Goal: Information Seeking & Learning: Learn about a topic

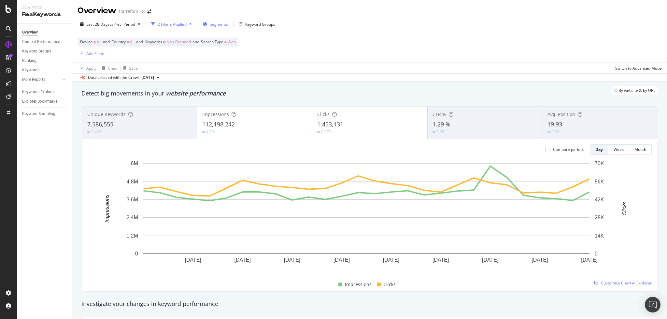
click at [225, 23] on span "Segments" at bounding box center [219, 25] width 18 height 6
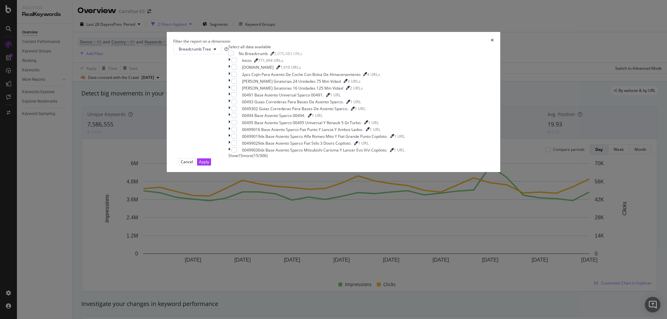
click at [398, 44] on div "Filter the report on a dimension" at bounding box center [333, 41] width 321 height 6
click at [491, 44] on icon "times" at bounding box center [492, 41] width 3 height 6
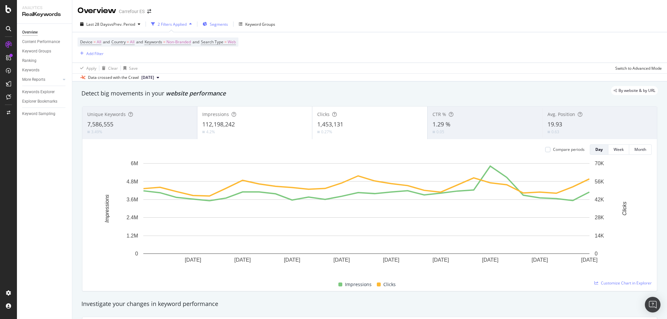
click at [225, 26] on span "Segments" at bounding box center [219, 25] width 18 height 6
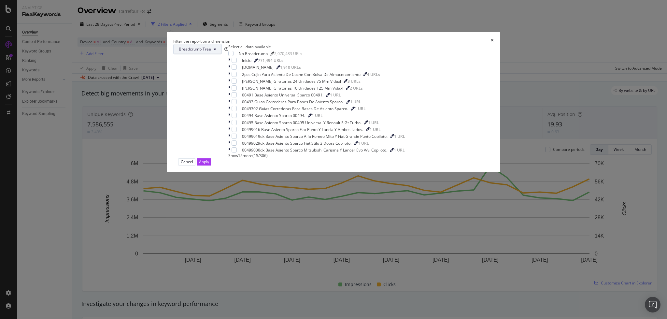
click at [211, 52] on span "Breadcrumb Tree" at bounding box center [195, 49] width 32 height 6
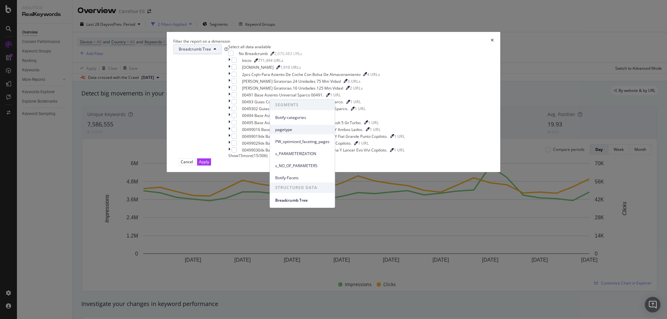
click at [285, 125] on div "pagetype" at bounding box center [302, 129] width 65 height 9
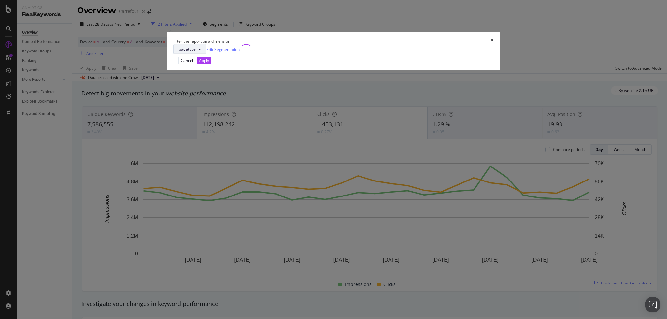
click at [196, 52] on span "pagetype" at bounding box center [187, 49] width 17 height 6
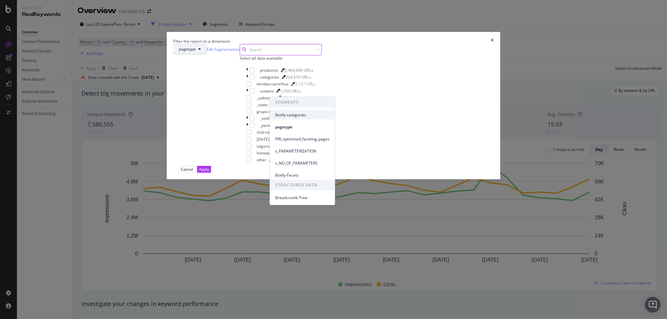
click at [291, 117] on span "Botify-categories" at bounding box center [302, 115] width 54 height 6
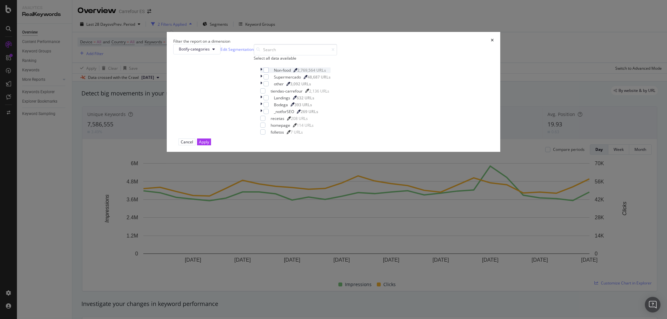
click at [262, 73] on icon "modal" at bounding box center [261, 70] width 2 height 6
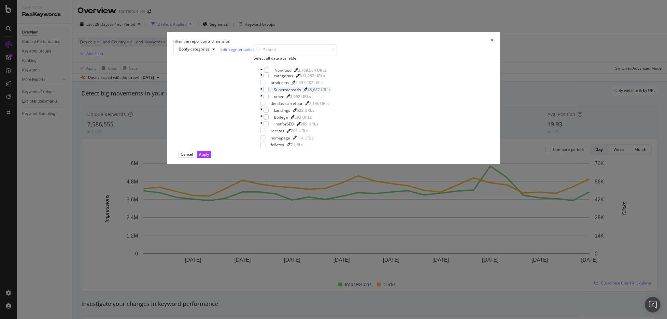
click at [262, 93] on icon "modal" at bounding box center [261, 90] width 2 height 6
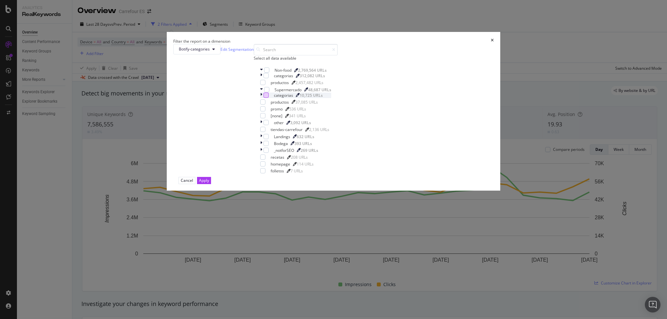
click at [269, 98] on div "modal" at bounding box center [266, 95] width 5 height 5
click at [266, 111] on div "modal" at bounding box center [262, 108] width 5 height 5
click at [266, 118] on div "modal" at bounding box center [262, 115] width 5 height 5
click at [265, 117] on icon "modal" at bounding box center [263, 115] width 3 height 3
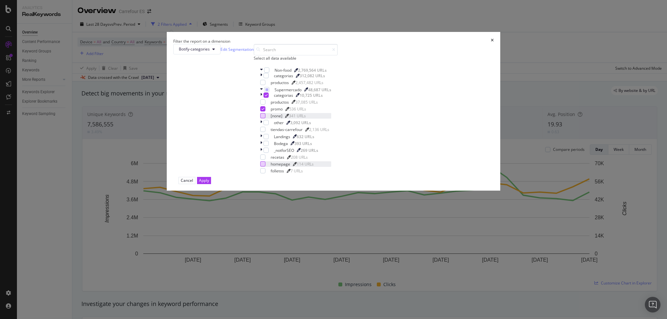
click at [266, 166] on div "modal" at bounding box center [262, 163] width 5 height 5
click at [262, 139] on icon "modal" at bounding box center [261, 137] width 2 height 6
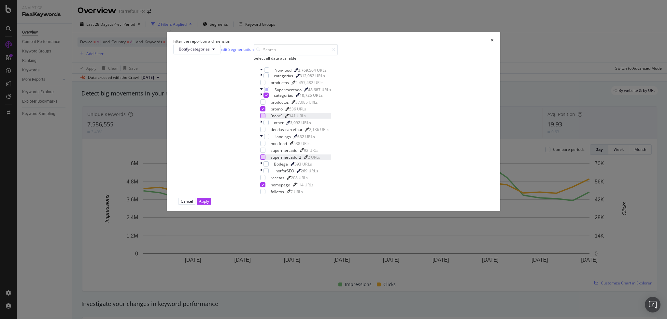
click at [266, 160] on div "modal" at bounding box center [262, 156] width 5 height 5
click at [266, 153] on div "modal" at bounding box center [262, 150] width 5 height 5
click at [209, 204] on div "Apply" at bounding box center [204, 201] width 10 height 6
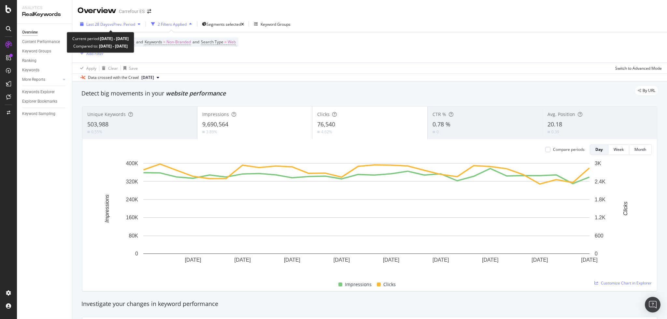
click at [103, 25] on span "Last 28 Days" at bounding box center [97, 25] width 23 height 6
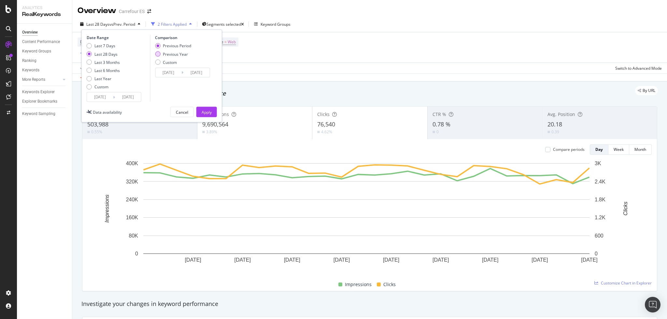
click at [175, 55] on div "Previous Year" at bounding box center [175, 54] width 25 height 6
type input "[DATE]"
click at [206, 113] on div "Apply" at bounding box center [207, 112] width 10 height 6
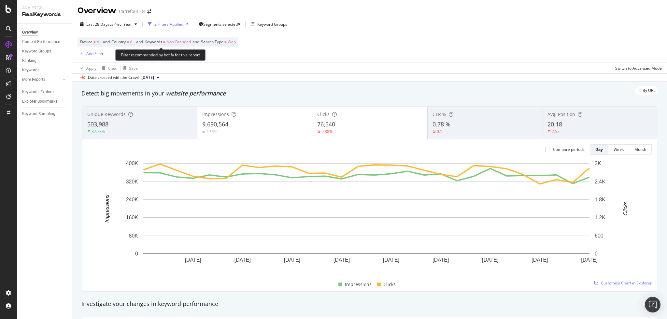
click at [179, 41] on span "Non-Branded" at bounding box center [178, 41] width 24 height 9
click at [171, 51] on div "Non-Branded" at bounding box center [166, 46] width 32 height 8
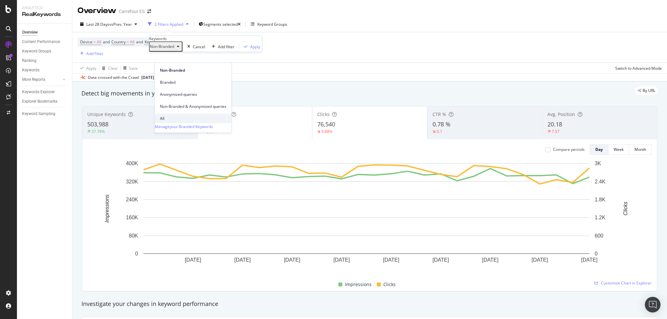
click at [172, 116] on span "All" at bounding box center [193, 119] width 66 height 6
click at [216, 52] on div "All Cancel Add filter Apply" at bounding box center [195, 46] width 93 height 10
click at [230, 49] on div "Apply" at bounding box center [235, 47] width 10 height 6
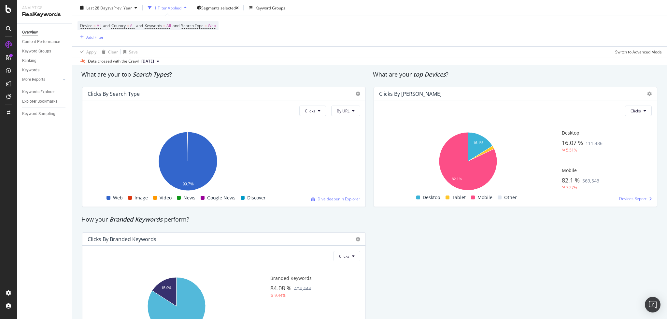
scroll to position [1148, 0]
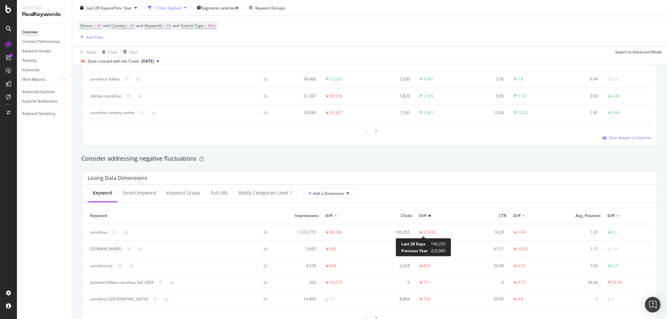
scroll to position [713, 0]
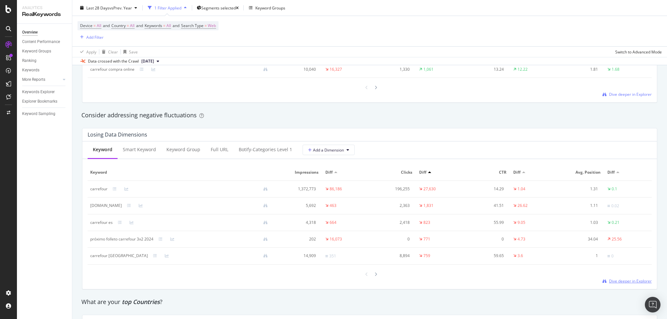
click at [609, 280] on span "Dive deeper in Explorer" at bounding box center [630, 281] width 43 height 6
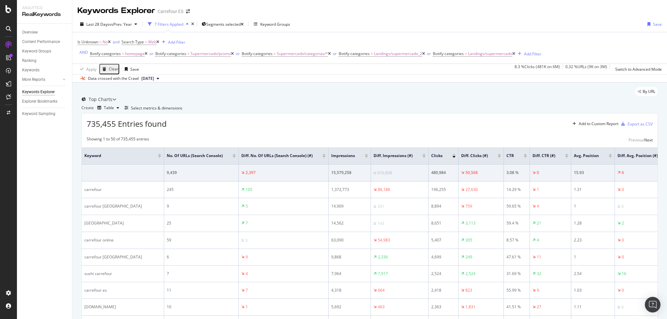
click at [182, 111] on div "Select metrics & dimensions" at bounding box center [156, 108] width 51 height 6
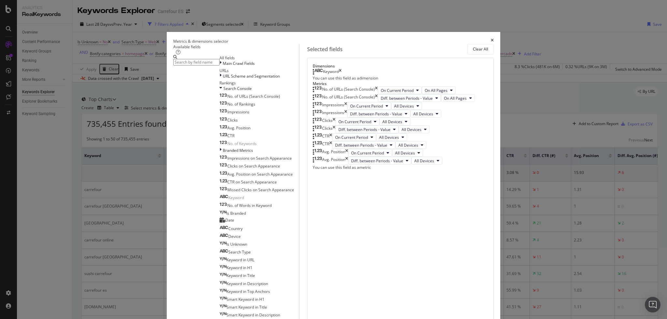
click at [378, 94] on icon "times" at bounding box center [376, 90] width 3 height 8
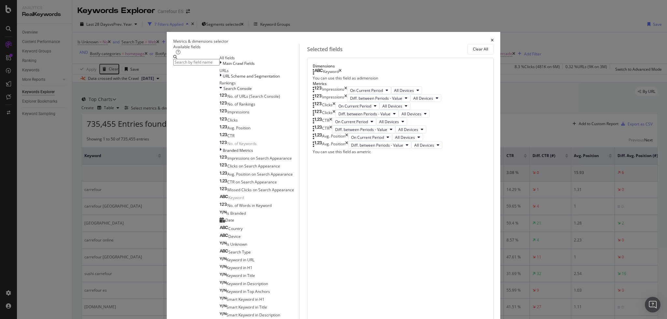
click at [220, 65] on input "modal" at bounding box center [196, 62] width 46 height 7
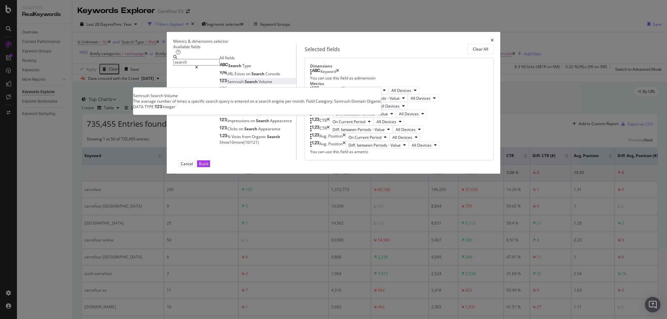
type input "search"
click at [255, 84] on div "Semrush Search Volume" at bounding box center [246, 82] width 53 height 6
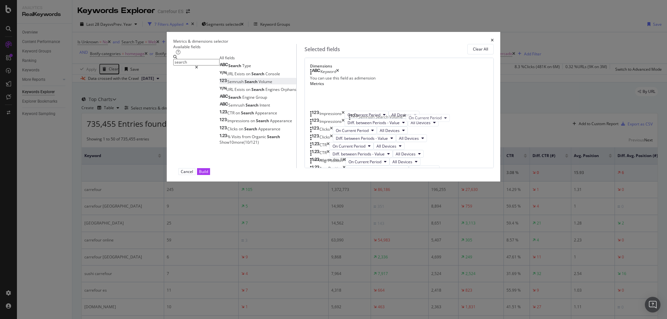
drag, startPoint x: 354, startPoint y: 247, endPoint x: 355, endPoint y: 122, distance: 124.8
click at [355, 122] on body "Analytics RealKeywords Overview Content Performance Keyword Groups Ranking Keyw…" at bounding box center [333, 159] width 667 height 319
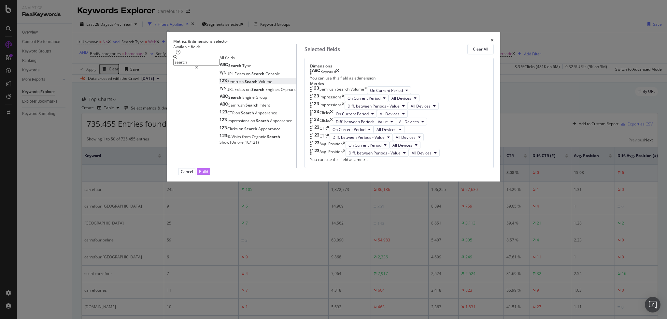
click at [208, 174] on div "Build" at bounding box center [203, 172] width 9 height 6
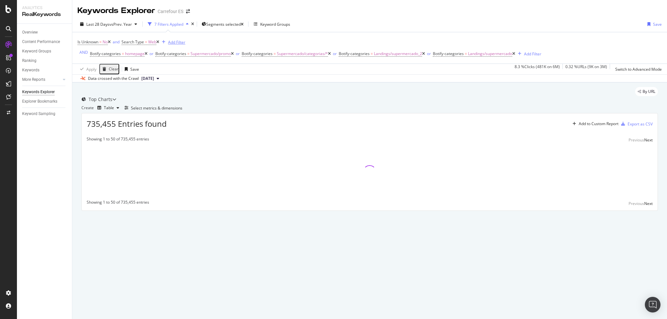
click at [177, 42] on div "Add Filter" at bounding box center [176, 42] width 17 height 6
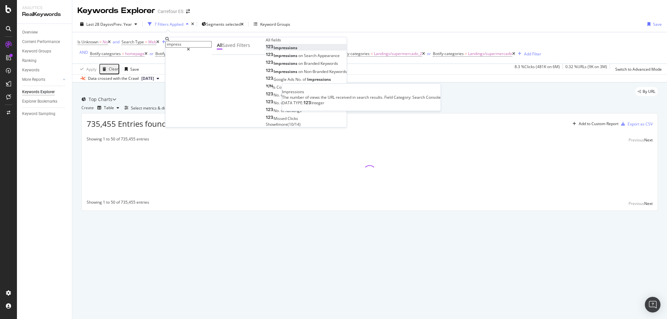
type input "impress"
click at [266, 50] on div "Impressions" at bounding box center [282, 48] width 32 height 6
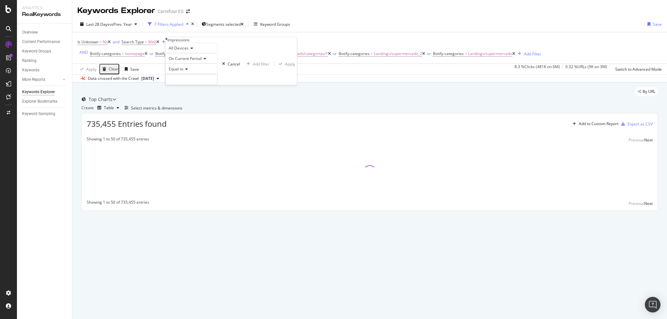
click at [181, 74] on div "Equal to" at bounding box center [192, 69] width 52 height 10
click at [190, 108] on span "Greater than" at bounding box center [178, 105] width 23 height 6
click at [191, 85] on input "number" at bounding box center [192, 79] width 52 height 11
type input "1000"
click at [285, 67] on div "Apply" at bounding box center [290, 64] width 10 height 6
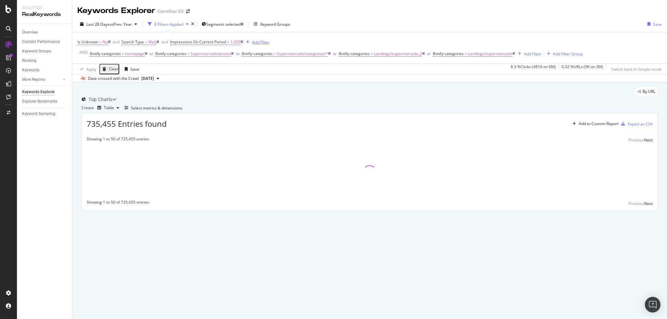
click at [269, 42] on div "Add Filter" at bounding box center [260, 42] width 17 height 6
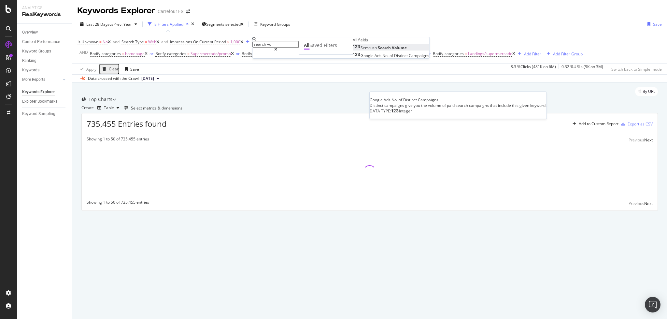
type input "search vo"
click at [378, 50] on span "Search" at bounding box center [385, 48] width 14 height 6
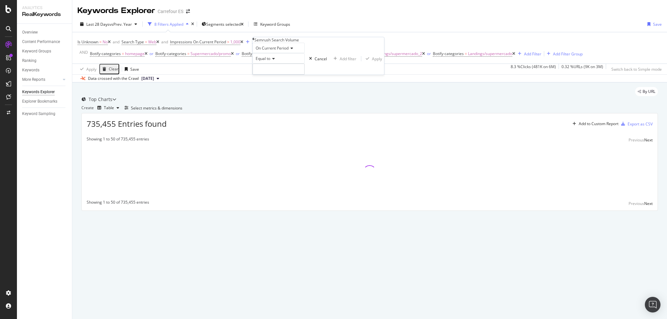
click at [270, 61] on span "Equal to" at bounding box center [263, 59] width 15 height 6
click at [275, 97] on span "Greater than" at bounding box center [265, 95] width 23 height 6
click at [272, 75] on input "number" at bounding box center [278, 69] width 52 height 11
type input "200"
click at [372, 62] on div "Apply" at bounding box center [377, 59] width 10 height 6
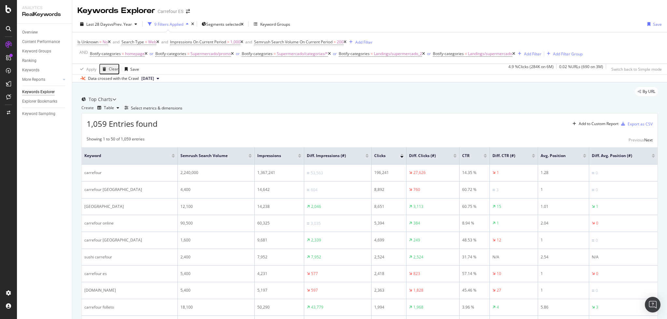
click at [366, 158] on div at bounding box center [367, 157] width 3 height 2
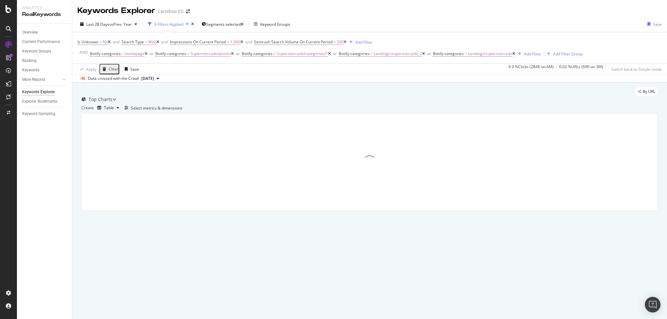
click at [154, 77] on span "[DATE]" at bounding box center [147, 79] width 13 height 6
click at [116, 103] on div "Top Charts" at bounding box center [98, 99] width 35 height 7
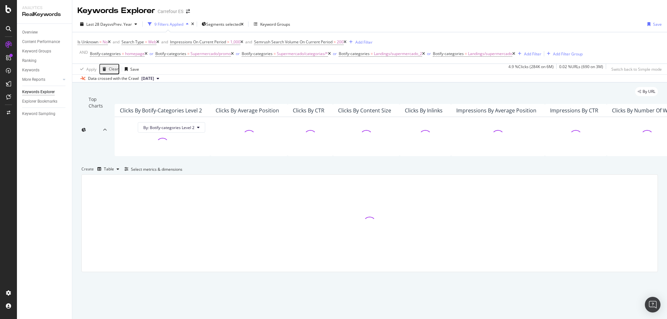
click at [107, 105] on div "Top Charts" at bounding box center [93, 130] width 25 height 68
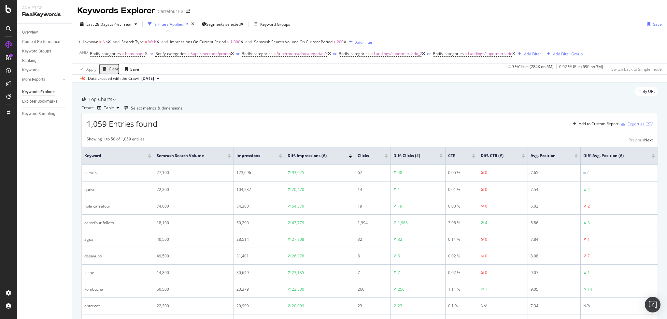
click at [350, 155] on div at bounding box center [350, 155] width 3 height 2
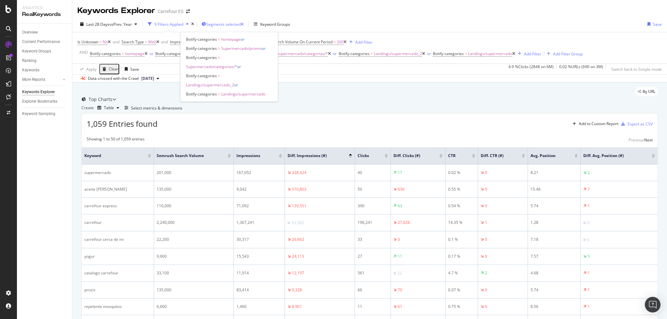
click at [216, 22] on span "Segments selected" at bounding box center [223, 25] width 35 height 6
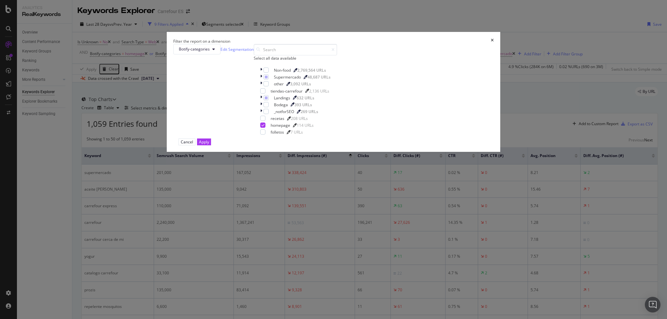
click at [269, 138] on div "Botify-categories Edit Segmentation Select all data available Non-food 2,769,56…" at bounding box center [333, 91] width 321 height 94
click at [262, 80] on icon "modal" at bounding box center [261, 77] width 2 height 6
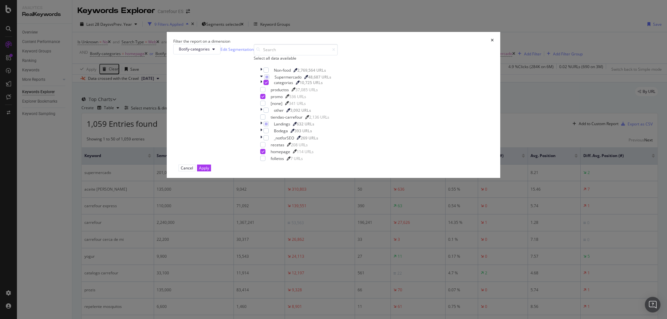
click at [491, 44] on icon "times" at bounding box center [492, 41] width 3 height 6
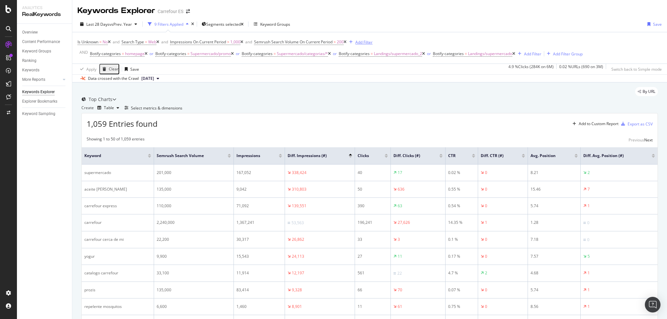
click at [373, 39] on div "Add Filter" at bounding box center [363, 42] width 17 height 6
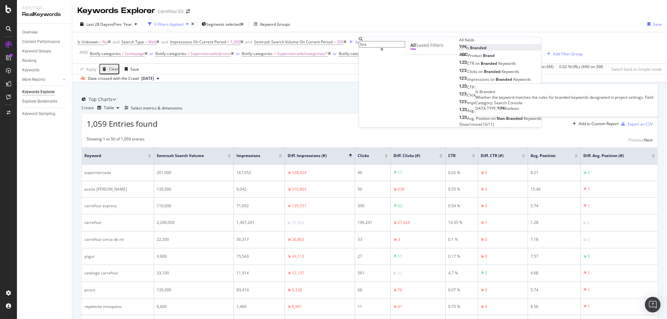
type input "bra"
click at [470, 50] on span "Branded" at bounding box center [478, 48] width 17 height 6
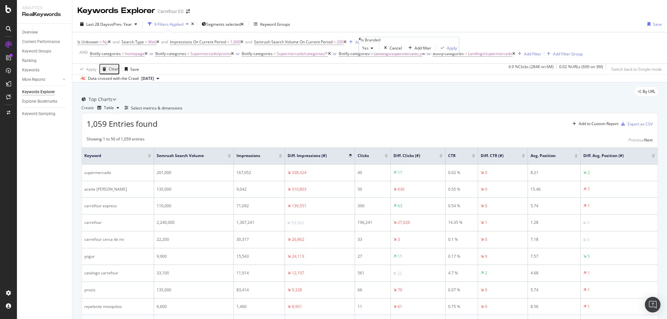
click at [374, 53] on div "Yes" at bounding box center [369, 48] width 21 height 10
click at [378, 67] on div "No" at bounding box center [369, 63] width 20 height 7
click at [446, 51] on div "Apply" at bounding box center [451, 48] width 10 height 6
click at [631, 129] on div "Export as CSV" at bounding box center [636, 124] width 34 height 10
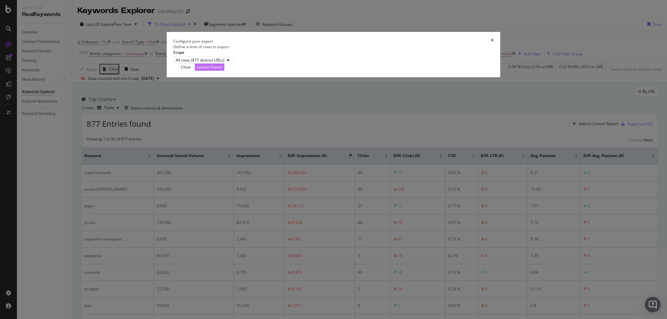
click at [223, 70] on div "Launch Export" at bounding box center [210, 67] width 26 height 6
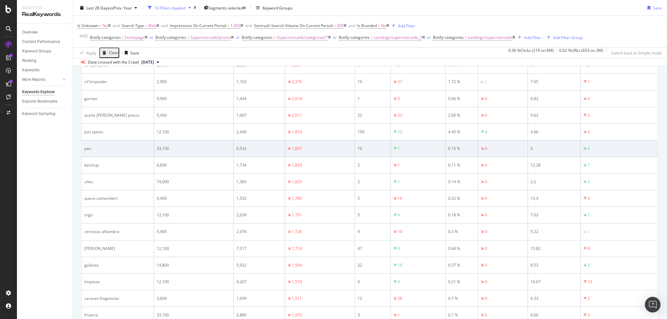
scroll to position [269, 0]
